Goal: Transaction & Acquisition: Purchase product/service

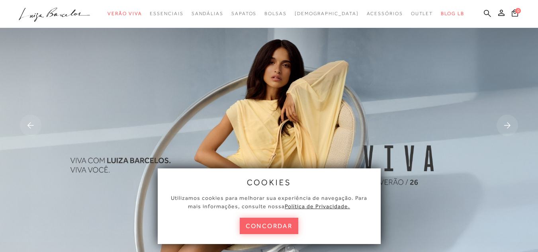
click at [484, 14] on icon at bounding box center [487, 13] width 7 height 7
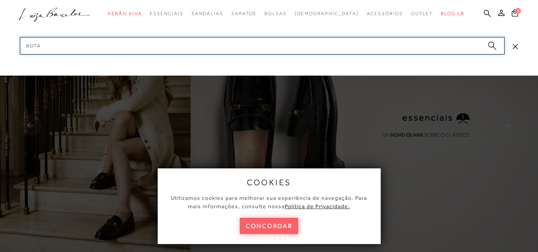
type input "botas"
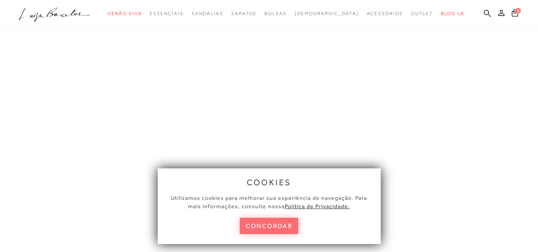
click at [286, 225] on button "concordar" at bounding box center [269, 226] width 59 height 16
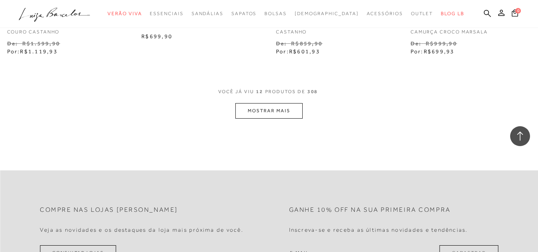
scroll to position [785, 0]
click at [268, 109] on button "MOSTRAR MAIS" at bounding box center [268, 111] width 67 height 16
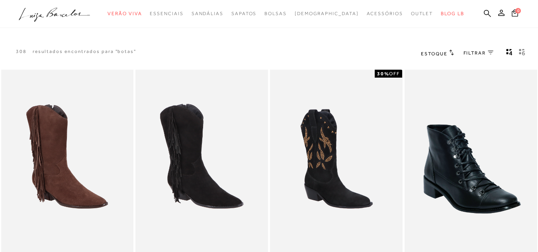
scroll to position [0, 0]
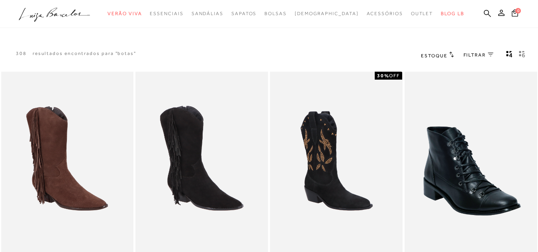
click at [480, 54] on span "FILTRAR" at bounding box center [475, 55] width 22 height 7
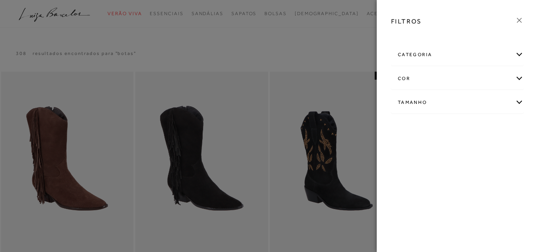
click at [493, 76] on div "cor" at bounding box center [458, 78] width 132 height 21
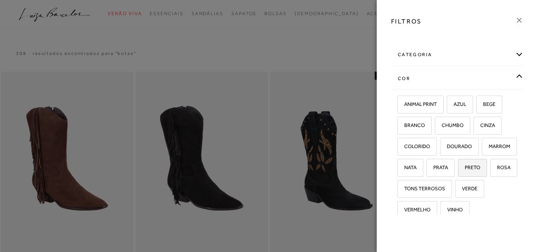
click at [458, 176] on label "PRETO" at bounding box center [472, 167] width 28 height 17
click at [457, 173] on input "PRETO" at bounding box center [461, 169] width 8 height 8
checkbox input "true"
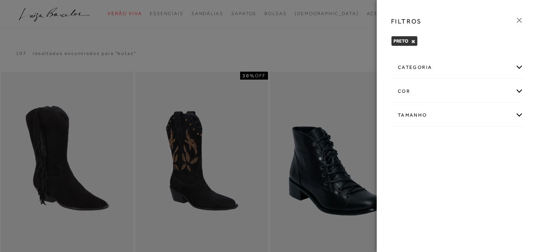
click at [464, 113] on div "Tamanho" at bounding box center [458, 115] width 132 height 21
click at [478, 142] on label "36" at bounding box center [474, 141] width 18 height 17
click at [471, 142] on input "36" at bounding box center [467, 142] width 8 height 8
checkbox input "true"
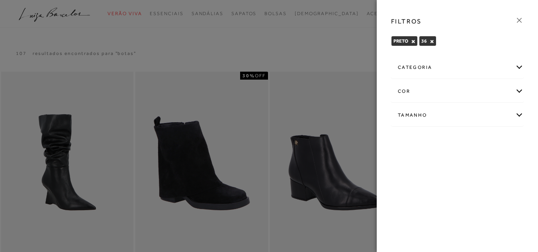
click at [329, 61] on div at bounding box center [269, 126] width 538 height 252
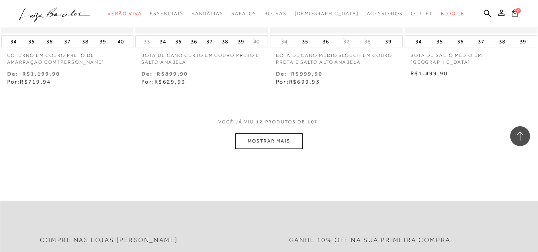
scroll to position [755, 0]
click at [297, 138] on button "MOSTRAR MAIS" at bounding box center [268, 141] width 67 height 16
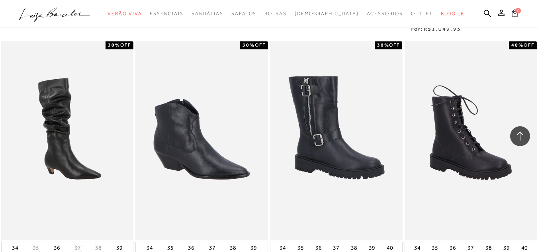
scroll to position [1325, 0]
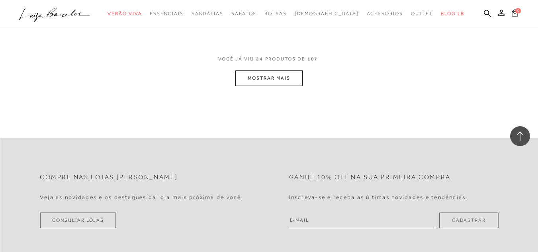
click at [280, 79] on button "MOSTRAR MAIS" at bounding box center [268, 78] width 67 height 16
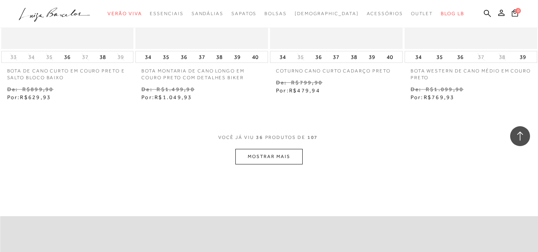
click at [264, 158] on button "MOSTRAR MAIS" at bounding box center [268, 157] width 67 height 16
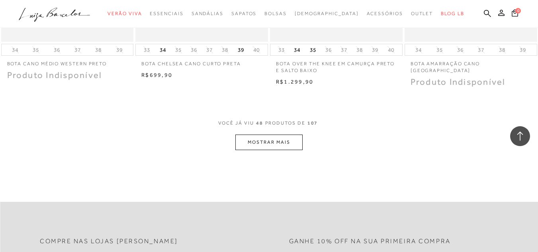
scroll to position [3064, 0]
click at [288, 135] on button "MOSTRAR MAIS" at bounding box center [268, 142] width 67 height 16
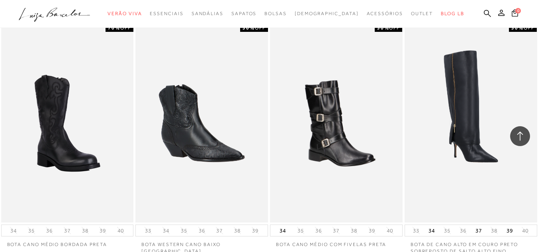
scroll to position [3653, 0]
